Goal: Information Seeking & Learning: Learn about a topic

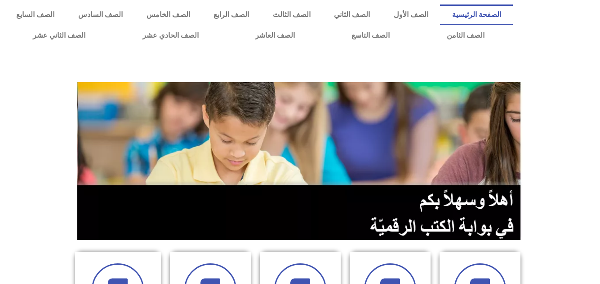
scroll to position [334, 0]
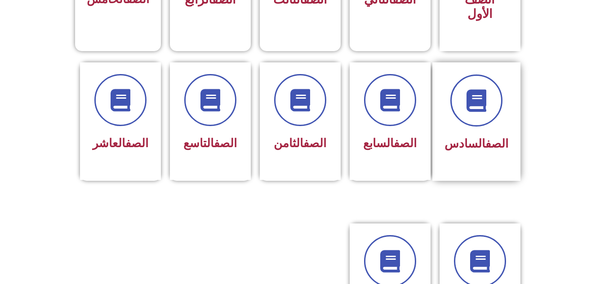
click at [491, 137] on link "الصف" at bounding box center [496, 143] width 23 height 13
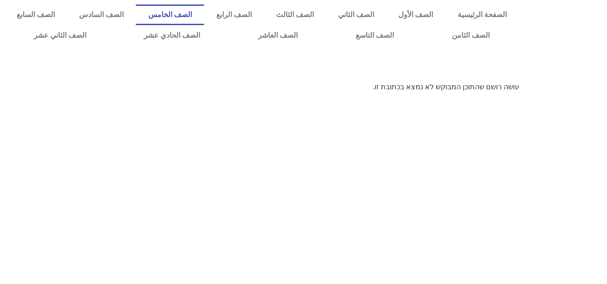
click at [204, 12] on link "الصف الخامس" at bounding box center [170, 14] width 68 height 21
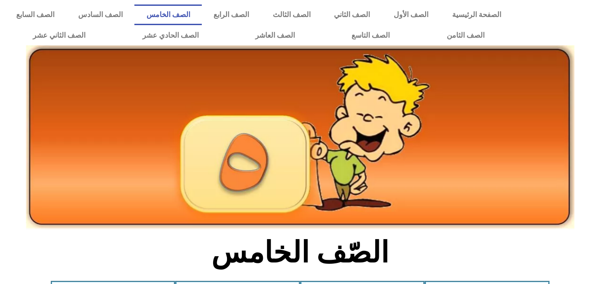
scroll to position [8, 0]
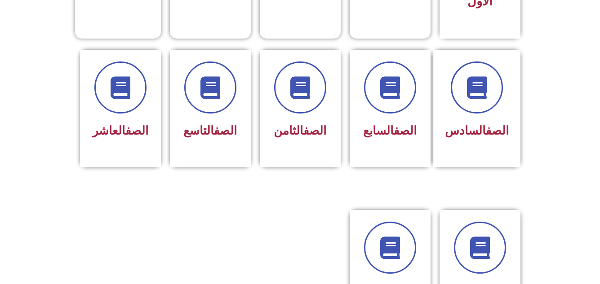
scroll to position [347, 0]
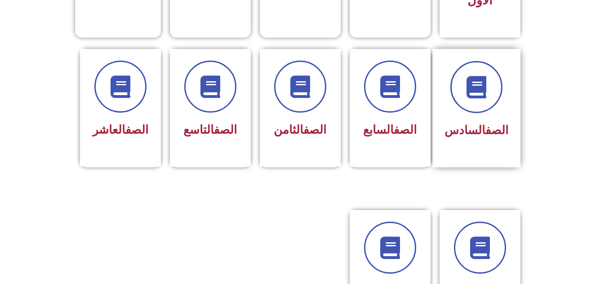
click at [484, 105] on div "الصف السادس" at bounding box center [476, 101] width 64 height 81
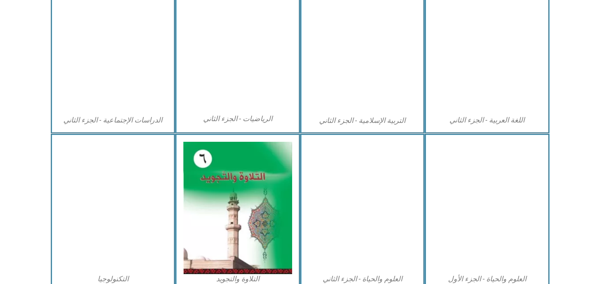
scroll to position [517, 0]
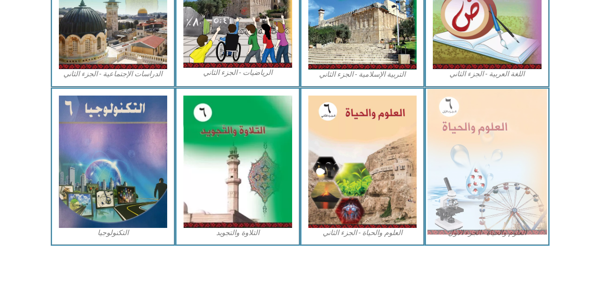
click at [467, 142] on img at bounding box center [487, 162] width 120 height 146
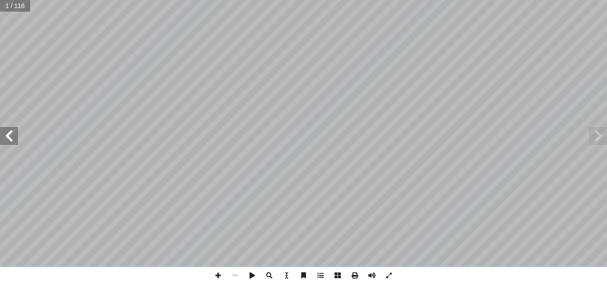
click at [13, 141] on span at bounding box center [9, 136] width 18 height 18
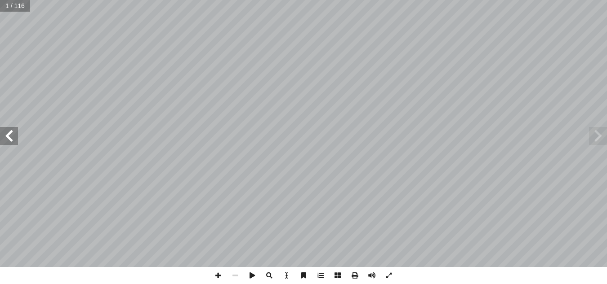
click at [13, 141] on span at bounding box center [9, 136] width 18 height 18
click at [11, 142] on span at bounding box center [9, 136] width 18 height 18
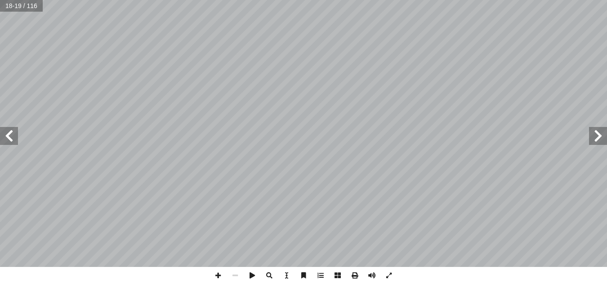
click at [6, 140] on span at bounding box center [9, 136] width 18 height 18
click at [220, 274] on span at bounding box center [217, 275] width 17 height 17
click at [234, 277] on span at bounding box center [234, 275] width 17 height 17
click at [386, 279] on span at bounding box center [388, 275] width 17 height 17
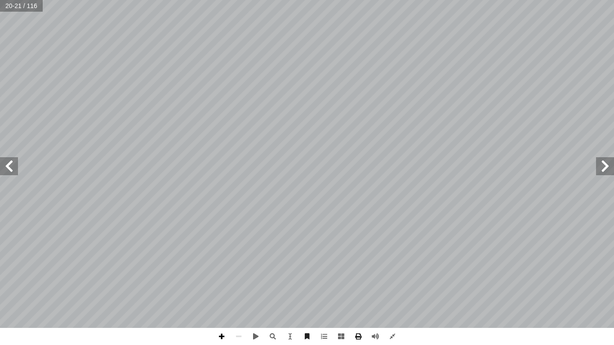
click at [221, 284] on span at bounding box center [221, 336] width 17 height 17
click at [9, 166] on span at bounding box center [9, 166] width 18 height 18
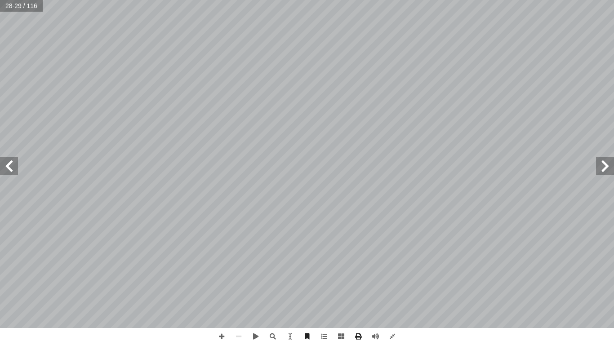
click at [9, 166] on span at bounding box center [9, 166] width 18 height 18
click at [4, 163] on span at bounding box center [9, 166] width 18 height 18
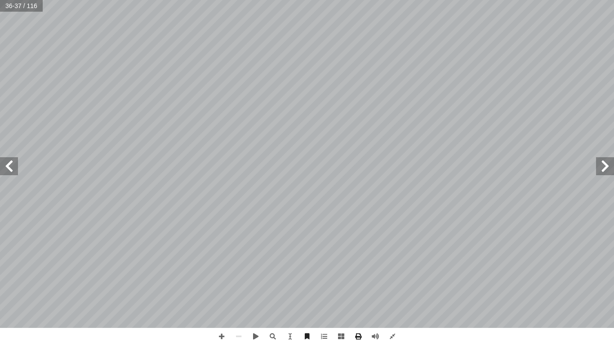
click at [4, 163] on span at bounding box center [9, 166] width 18 height 18
click at [603, 163] on span at bounding box center [605, 166] width 18 height 18
click at [221, 284] on span at bounding box center [221, 336] width 17 height 17
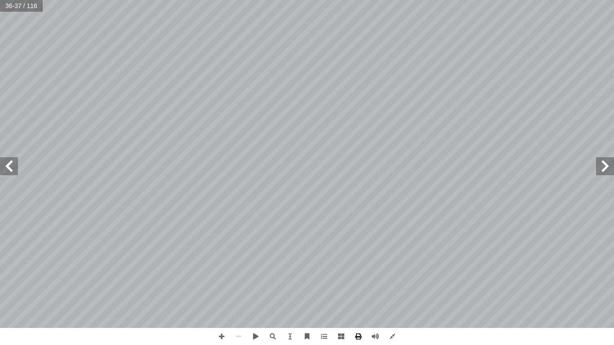
click at [8, 163] on span at bounding box center [9, 166] width 18 height 18
click at [221, 284] on span at bounding box center [221, 336] width 17 height 17
click at [172, 284] on div "34 الــوحـــدة ُ ــة َ ــل ِ ســئ َ أ تية: آ فقرة من الفقرات ال� ِّ حيحة في كل …" at bounding box center [307, 172] width 614 height 345
click at [198, 284] on div "34 الــوحـــدة ُ ــة َ ــل ِ ســئ َ أ تية: آ فقرة من الفقرات ال� ِّ حيحة في كل …" at bounding box center [307, 172] width 614 height 345
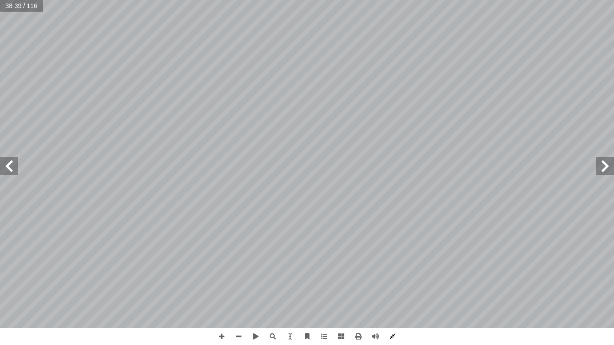
click at [393, 284] on span at bounding box center [392, 336] width 17 height 17
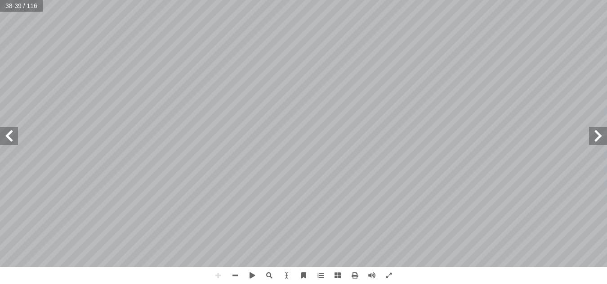
click at [585, 82] on html "الصفحة الرئيسية الصف الأول الصف الثاني الصف الثالث الصف الرابع الصف الخامس الصف…" at bounding box center [303, 41] width 607 height 82
click at [219, 281] on span at bounding box center [217, 275] width 17 height 17
click at [595, 135] on span at bounding box center [598, 136] width 18 height 18
click at [595, 142] on span at bounding box center [598, 136] width 18 height 18
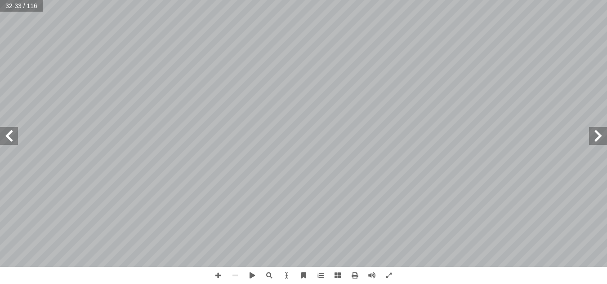
click at [595, 142] on span at bounding box center [598, 136] width 18 height 18
click at [595, 141] on span at bounding box center [598, 136] width 18 height 18
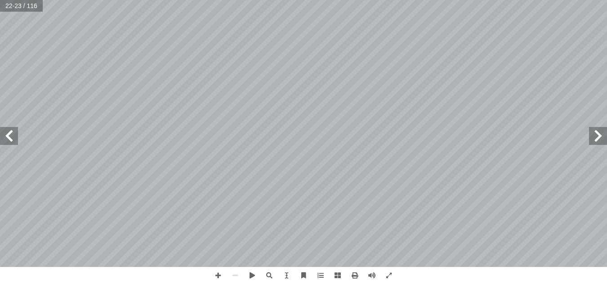
click at [595, 141] on span at bounding box center [598, 136] width 18 height 18
click at [218, 275] on span at bounding box center [217, 275] width 17 height 17
click at [237, 276] on span at bounding box center [234, 275] width 17 height 17
click at [8, 144] on span at bounding box center [9, 136] width 18 height 18
click at [598, 138] on span at bounding box center [598, 136] width 18 height 18
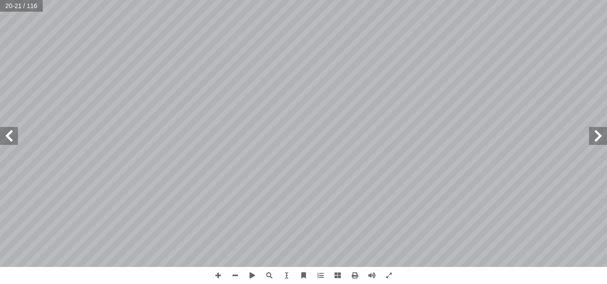
click at [15, 143] on span at bounding box center [9, 136] width 18 height 18
click at [592, 128] on span at bounding box center [598, 136] width 18 height 18
click at [8, 144] on span at bounding box center [9, 136] width 18 height 18
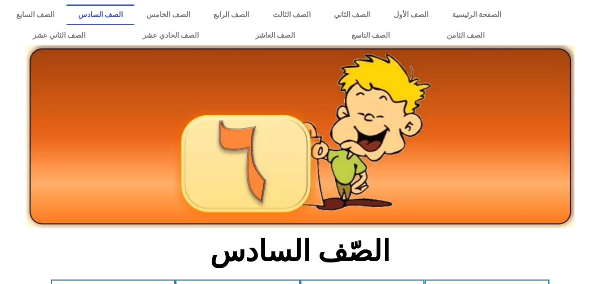
scroll to position [517, 0]
